Goal: Find specific page/section: Find specific page/section

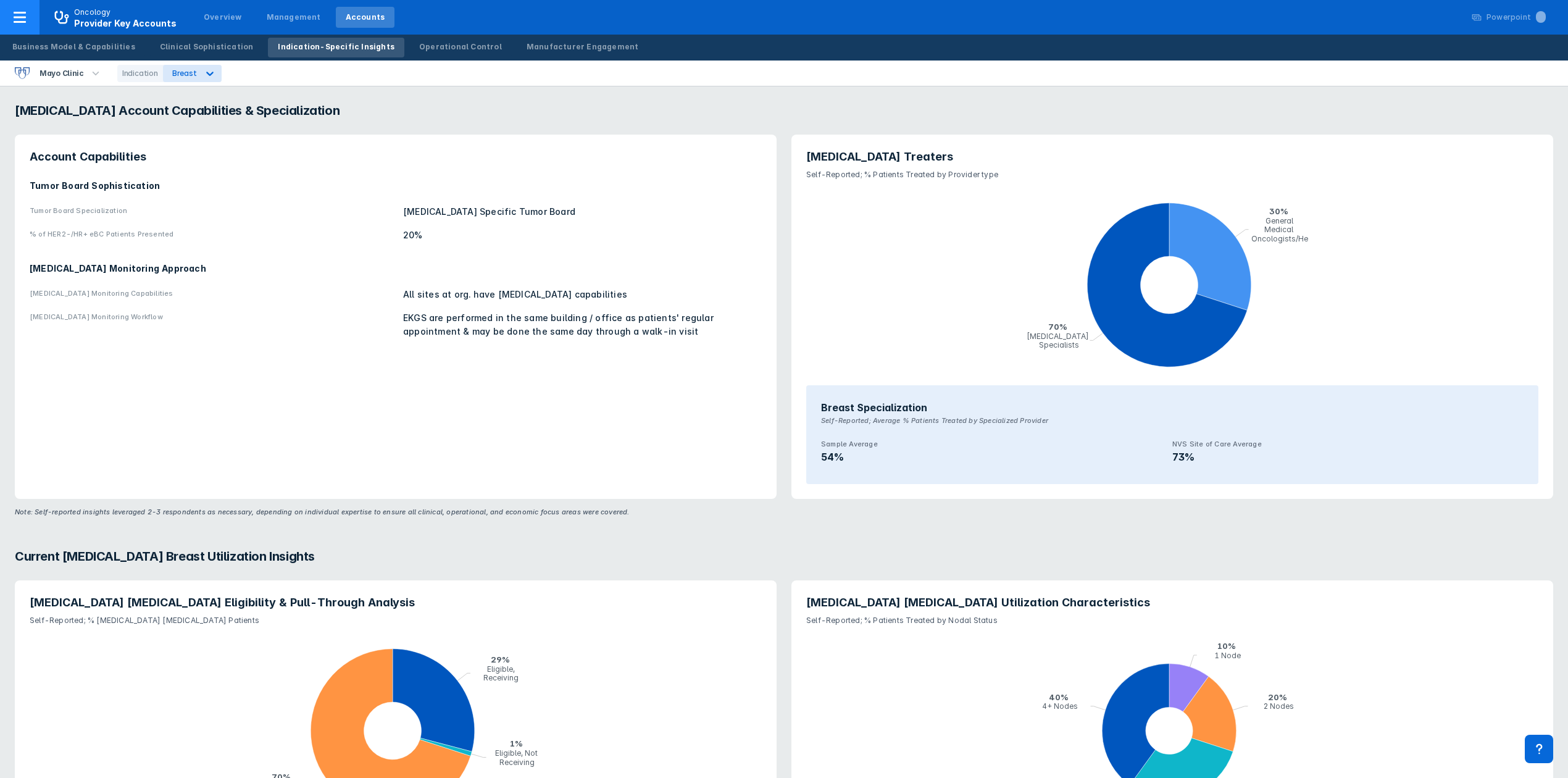
click at [10, 18] on div at bounding box center [20, 17] width 40 height 34
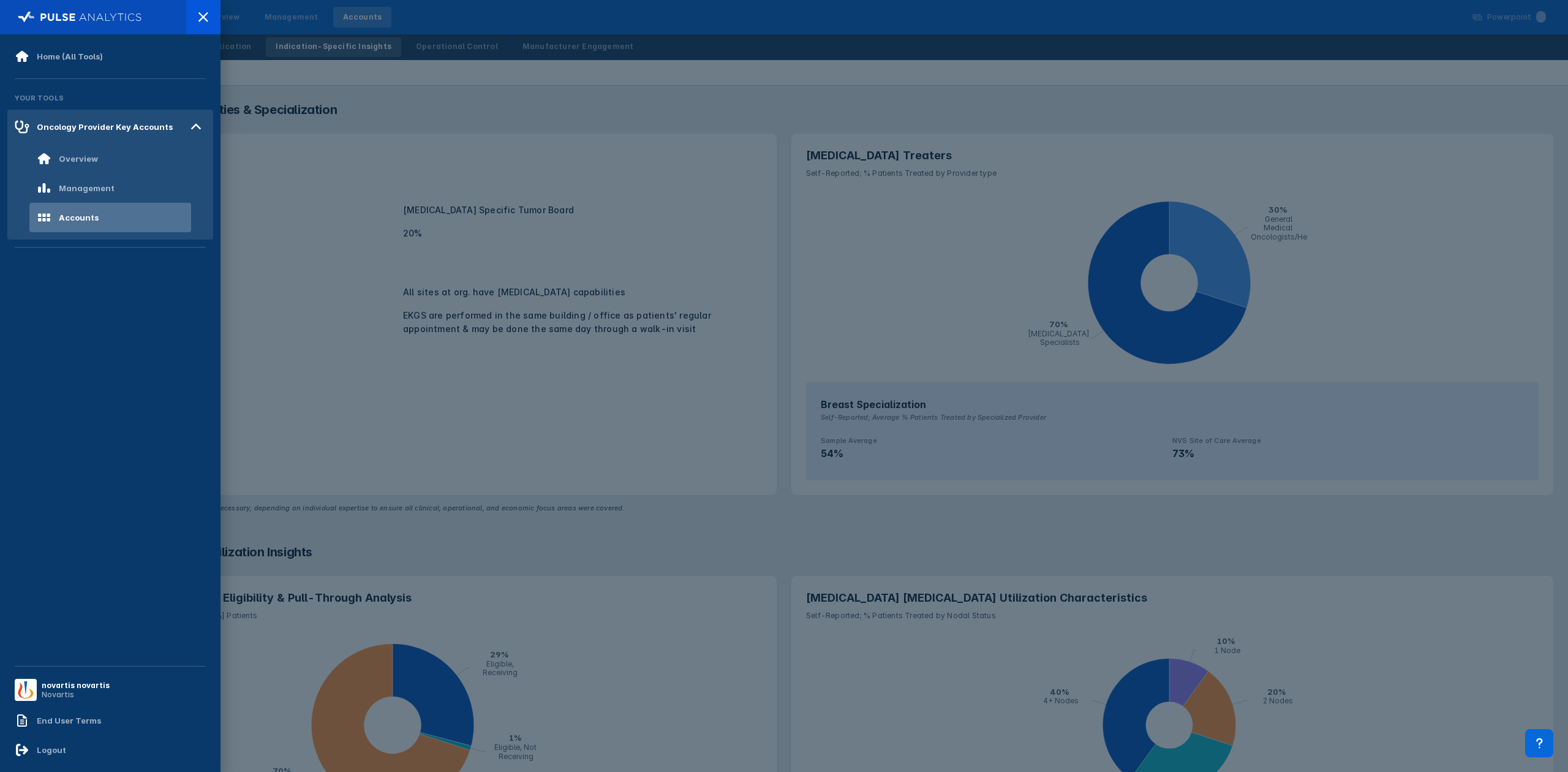
click at [316, 71] on div at bounding box center [784, 386] width 1568 height 772
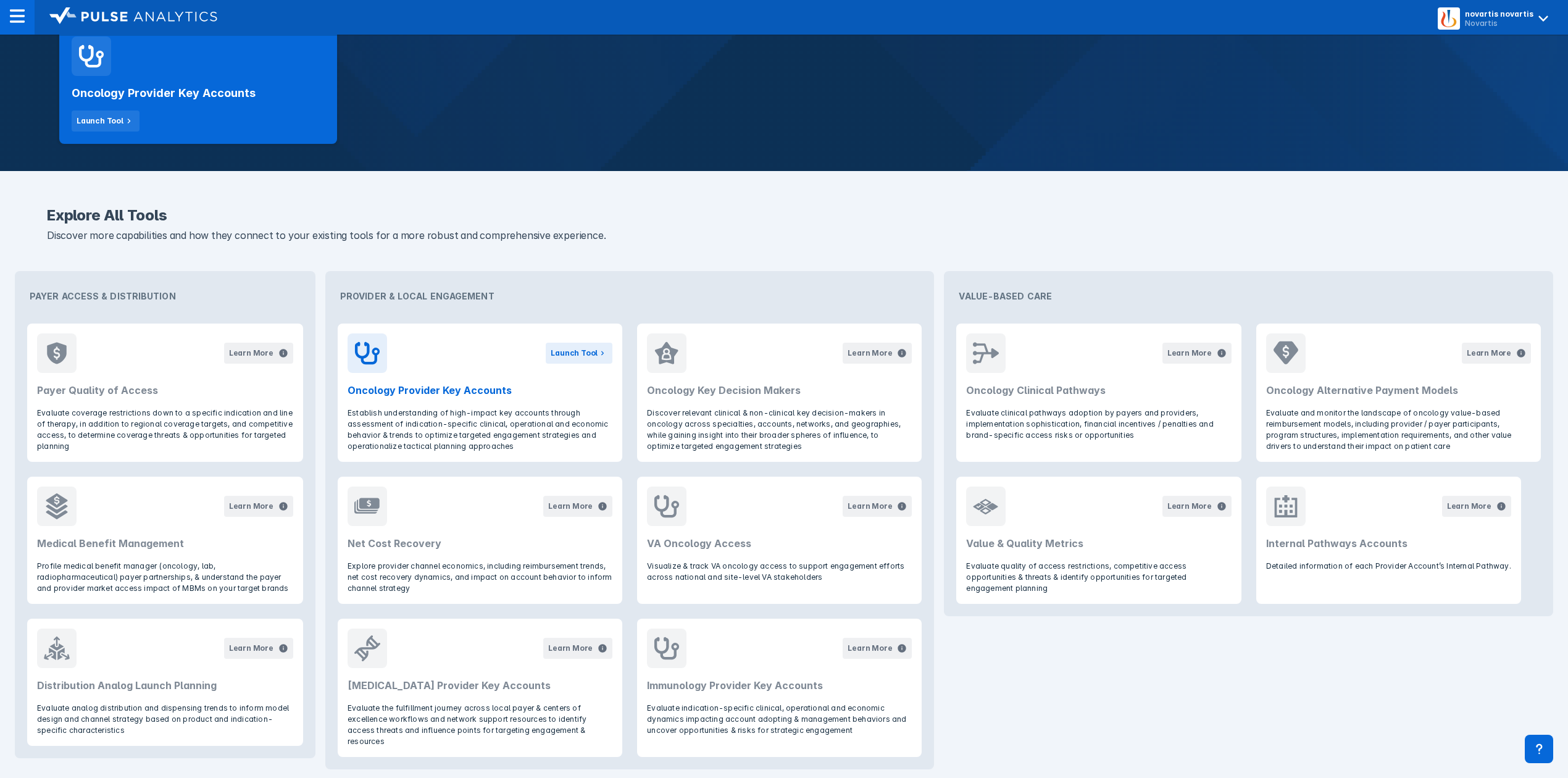
scroll to position [295, 0]
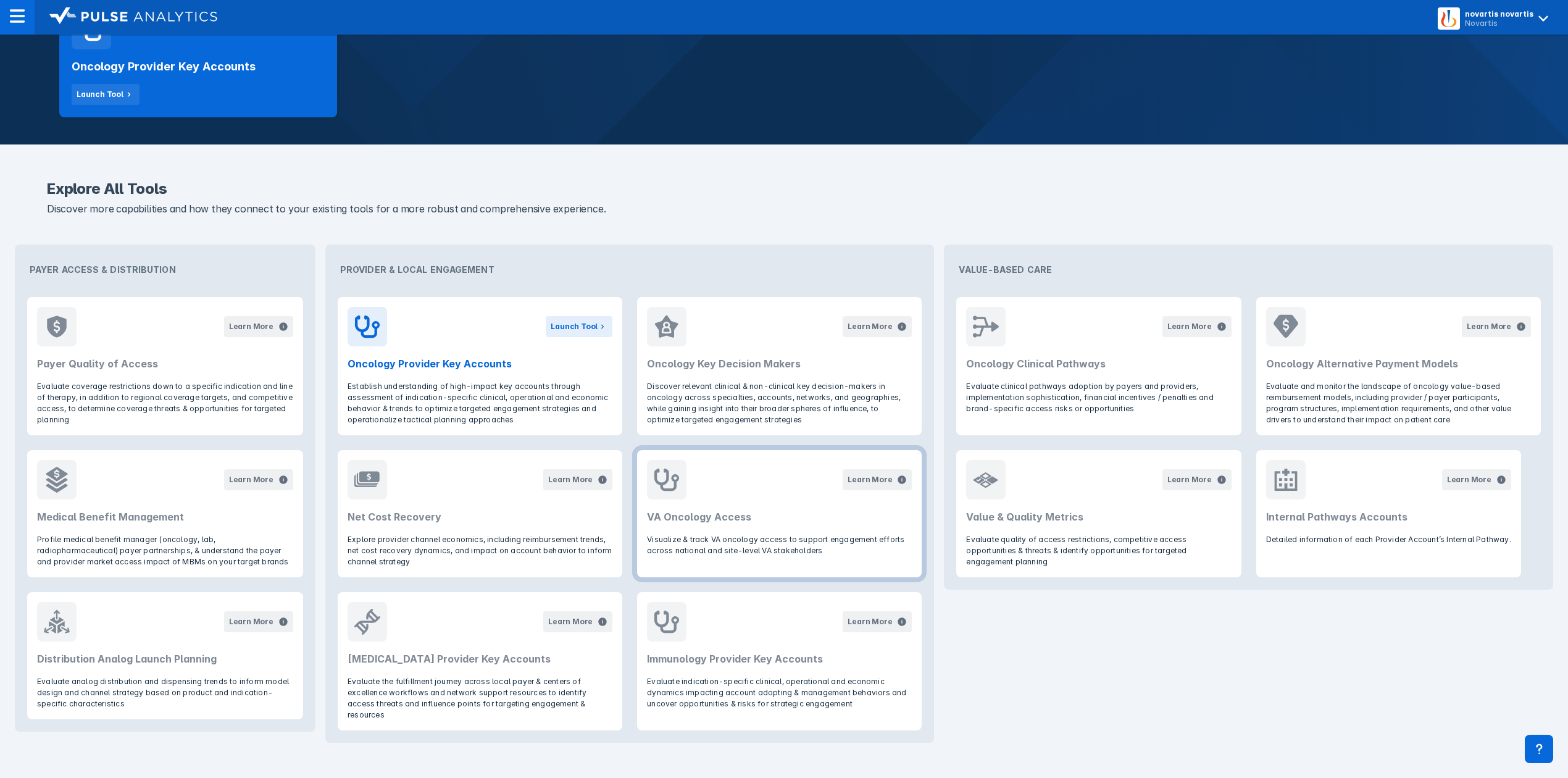
click at [728, 507] on header "Learn More VA Oncology Access" at bounding box center [778, 492] width 284 height 84
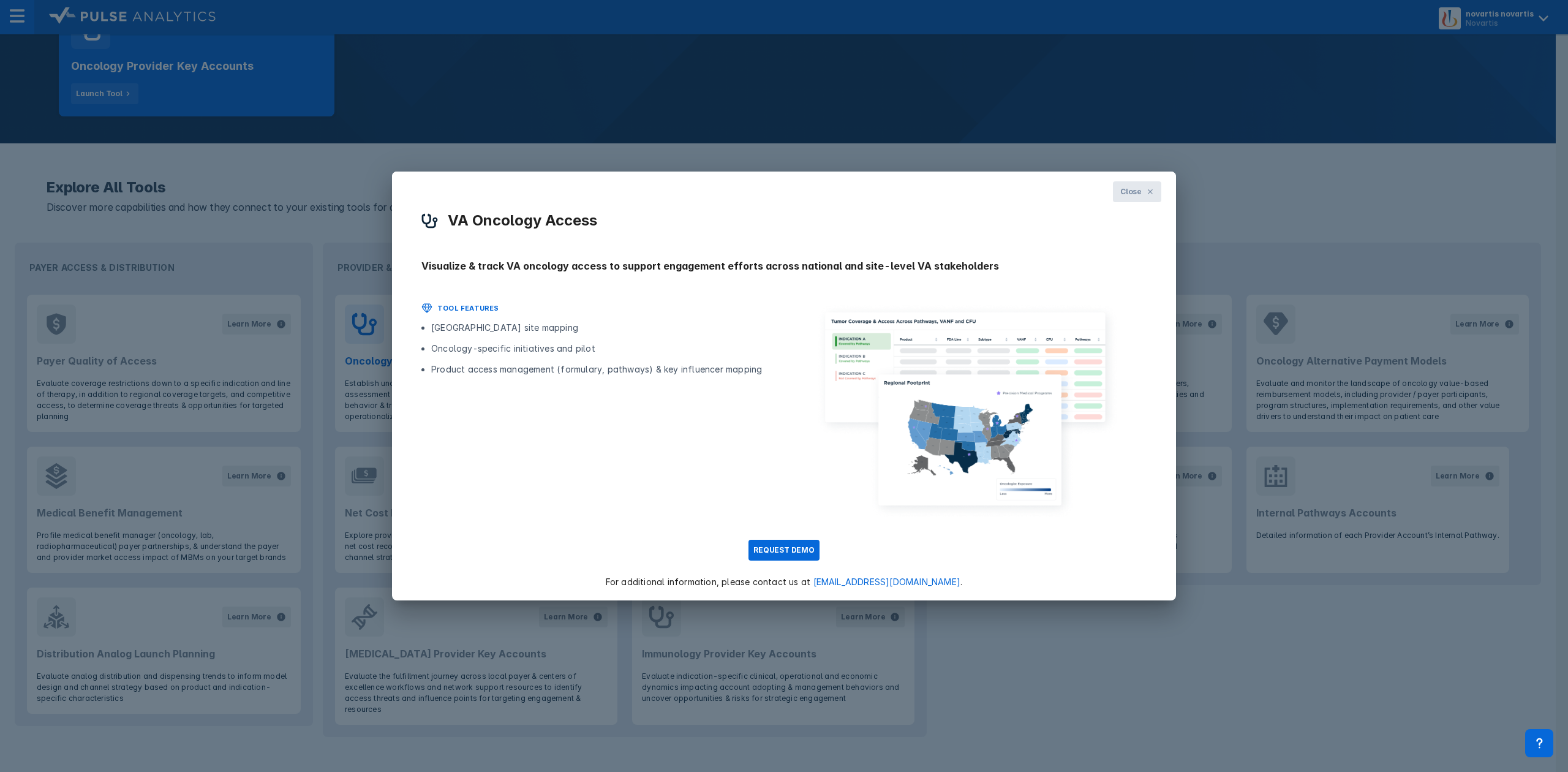
click at [1144, 191] on button "Close" at bounding box center [1137, 191] width 48 height 21
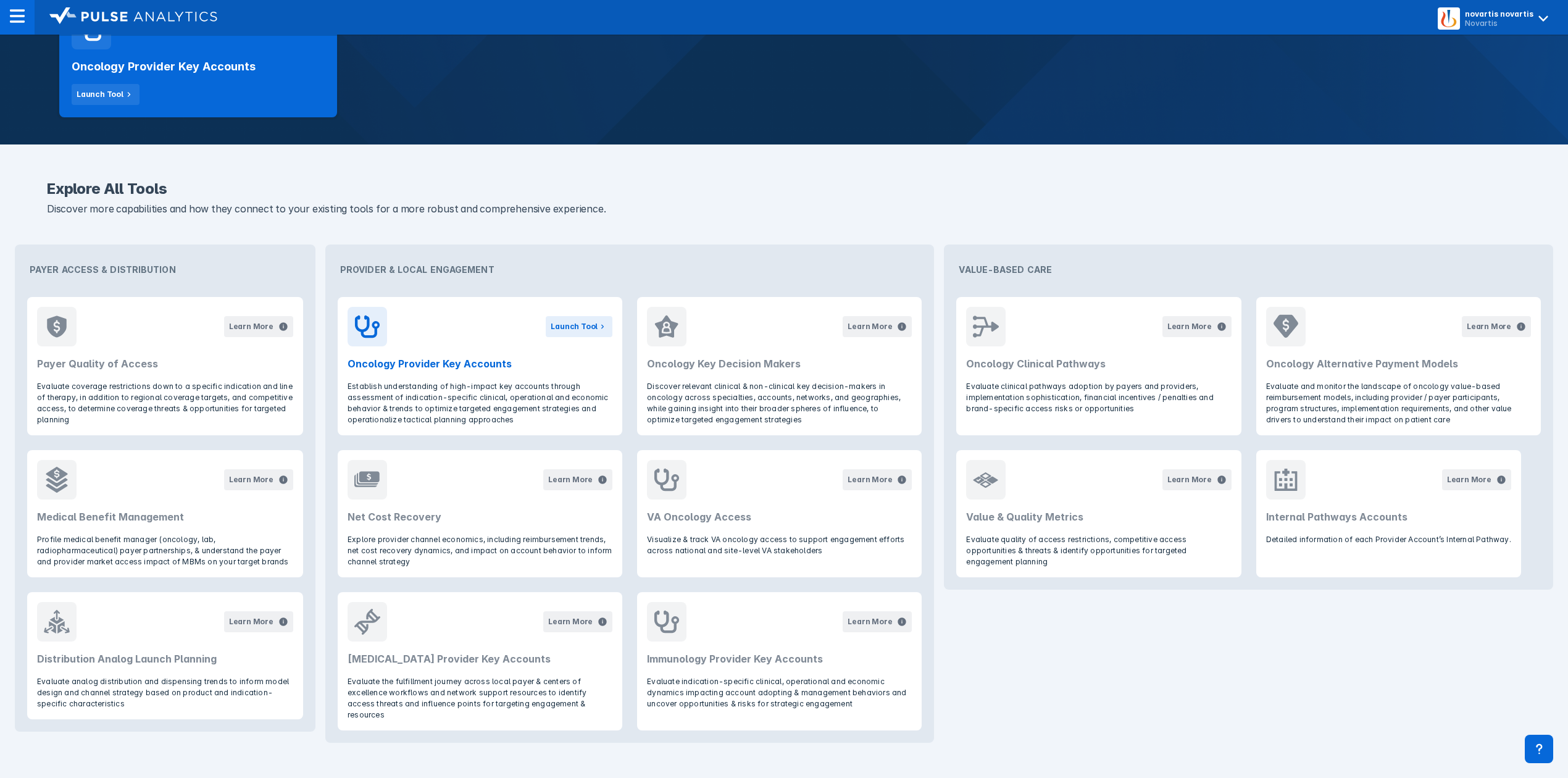
scroll to position [0, 0]
